Goal: Task Accomplishment & Management: Use online tool/utility

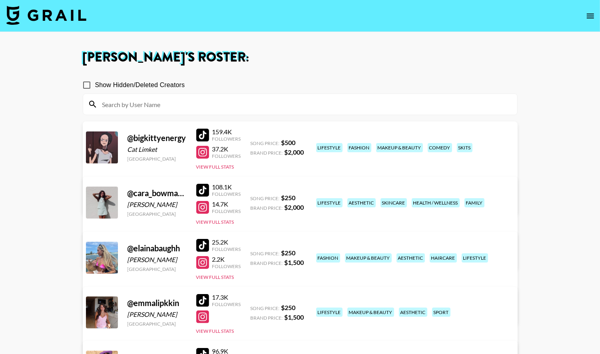
click at [54, 18] on img at bounding box center [46, 15] width 80 height 19
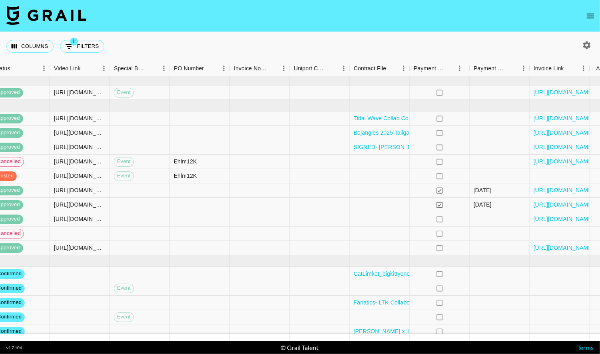
scroll to position [1, 727]
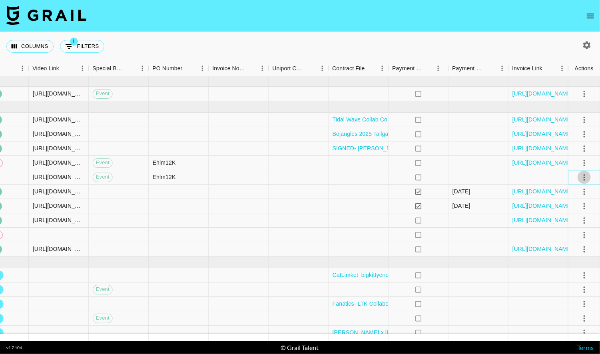
click at [582, 174] on icon "select merge strategy" at bounding box center [585, 178] width 10 height 10
click at [564, 253] on div "Approve" at bounding box center [566, 252] width 24 height 10
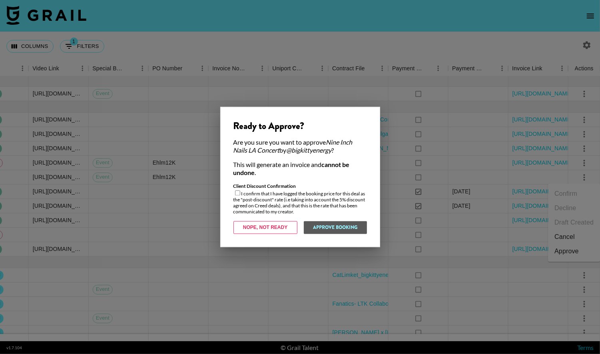
click at [477, 170] on div at bounding box center [300, 177] width 600 height 354
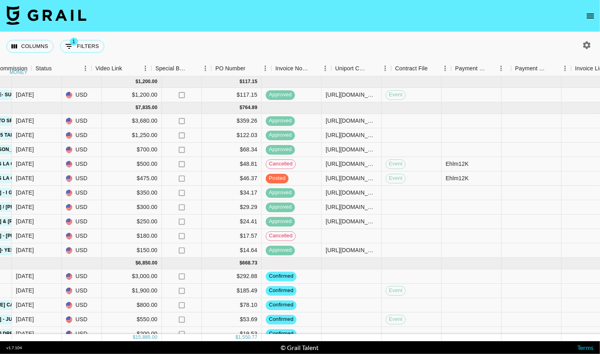
scroll to position [0, 727]
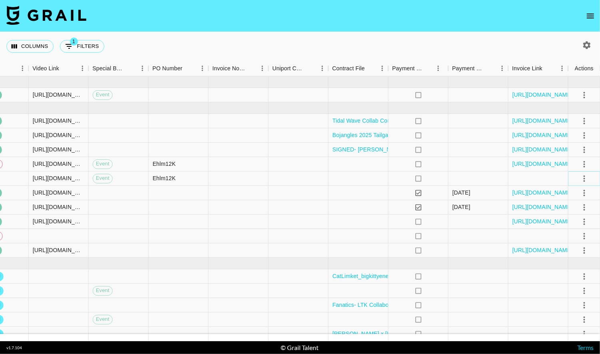
click at [584, 177] on icon "select merge strategy" at bounding box center [585, 178] width 2 height 6
click at [560, 250] on div "Approve" at bounding box center [566, 253] width 24 height 10
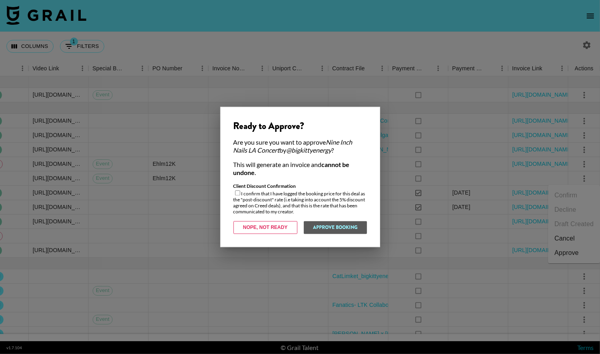
click at [312, 203] on div "Client Discount Confirmation I confirm that I have logged the booking price for…" at bounding box center [299, 199] width 133 height 32
click at [237, 193] on input "checkbox" at bounding box center [237, 193] width 5 height 5
checkbox input "true"
click at [315, 230] on button "Approve Booking" at bounding box center [335, 227] width 64 height 13
